Goal: Find contact information: Find contact information

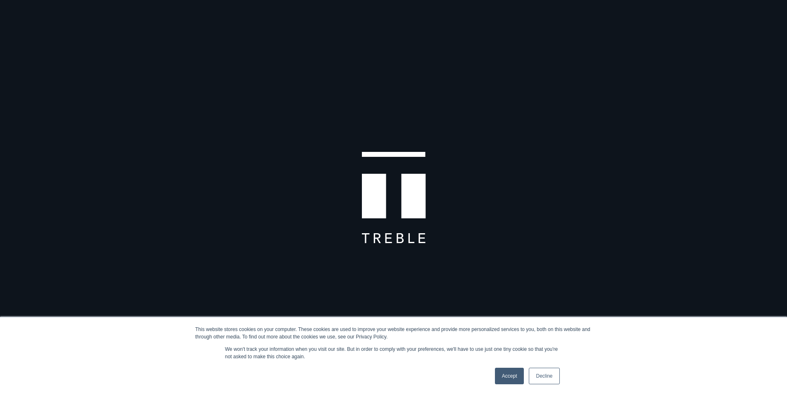
drag, startPoint x: 513, startPoint y: 373, endPoint x: 501, endPoint y: 329, distance: 45.8
click at [512, 373] on link "Accept" at bounding box center [509, 376] width 29 height 17
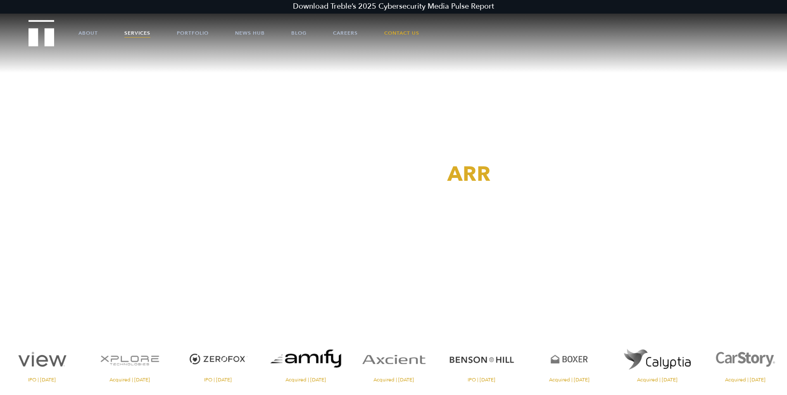
click at [138, 31] on link "Services" at bounding box center [137, 33] width 26 height 25
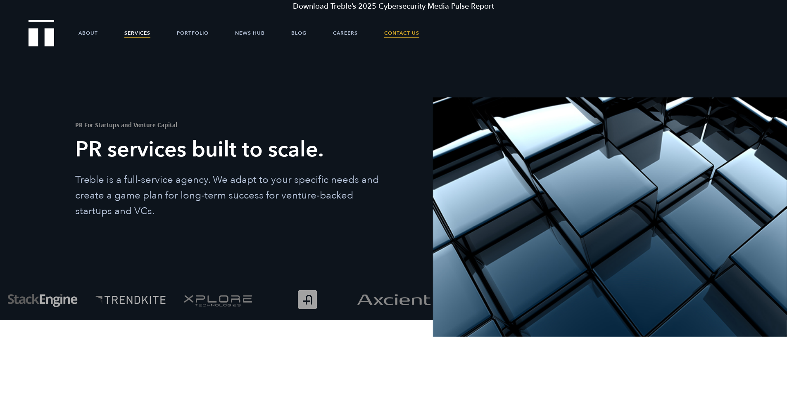
click at [406, 31] on link "Contact Us" at bounding box center [401, 33] width 35 height 25
